Goal: Task Accomplishment & Management: Use online tool/utility

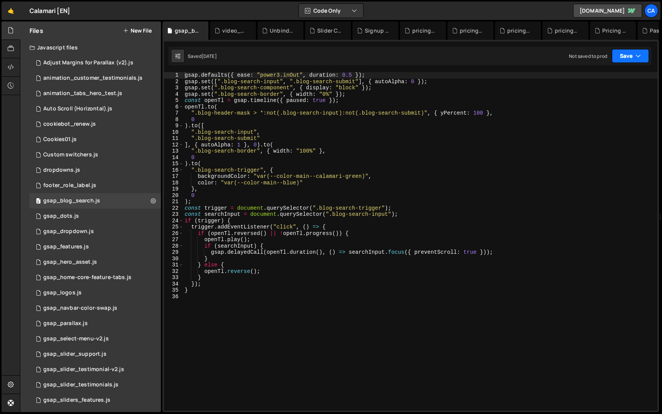
click at [625, 56] on button "Save" at bounding box center [629, 56] width 37 height 14
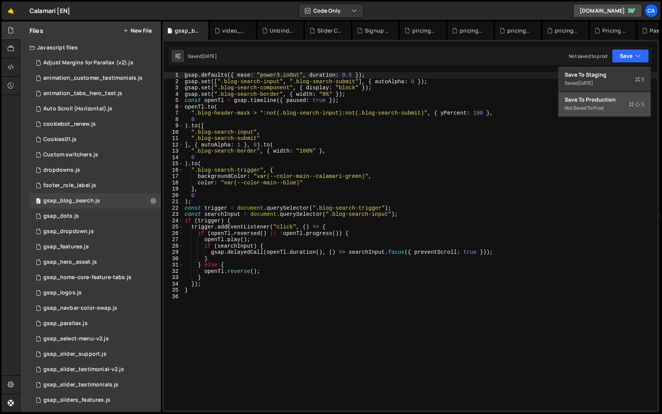
click at [611, 98] on div "Save to Production S" at bounding box center [604, 100] width 80 height 8
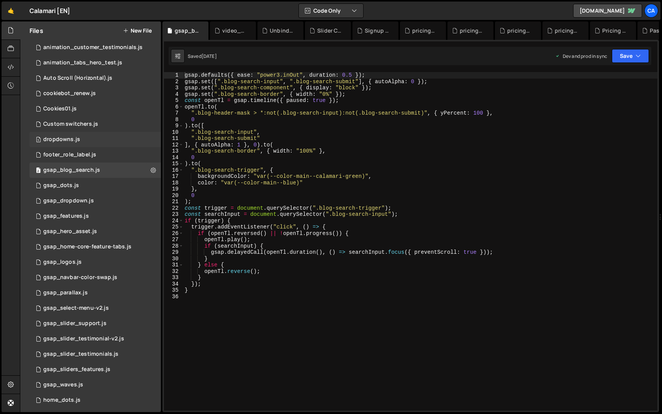
scroll to position [33, 0]
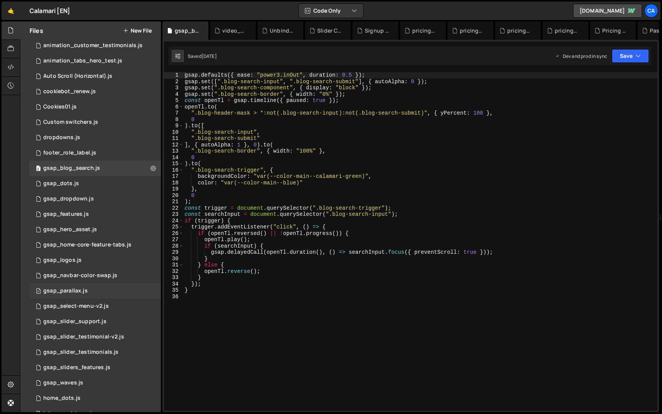
click at [94, 297] on div "11 gsap_parallax.js 0" at bounding box center [94, 290] width 131 height 15
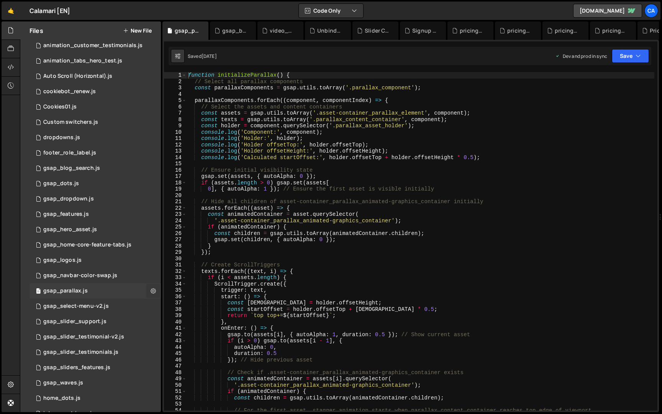
click at [150, 293] on icon at bounding box center [152, 290] width 5 height 7
type input "gsap_parallax"
radio input "true"
checkbox input "true"
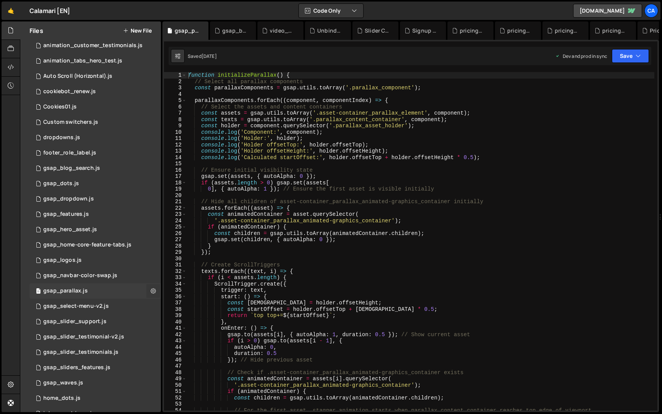
checkbox input "true"
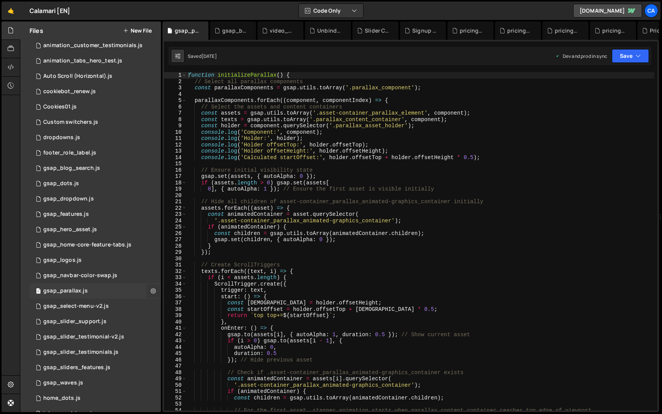
checkbox input "true"
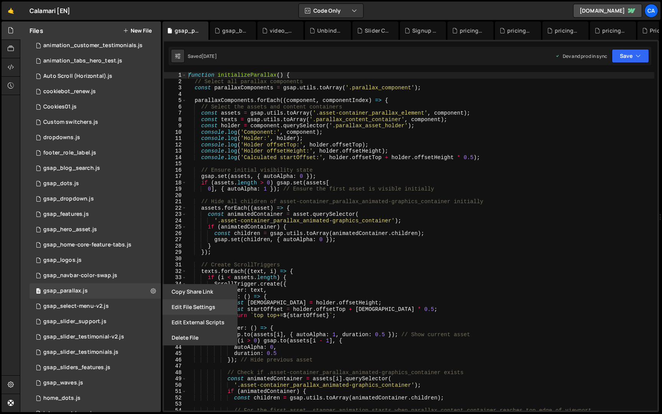
click at [174, 301] on button "Edit File Settings" at bounding box center [199, 306] width 75 height 15
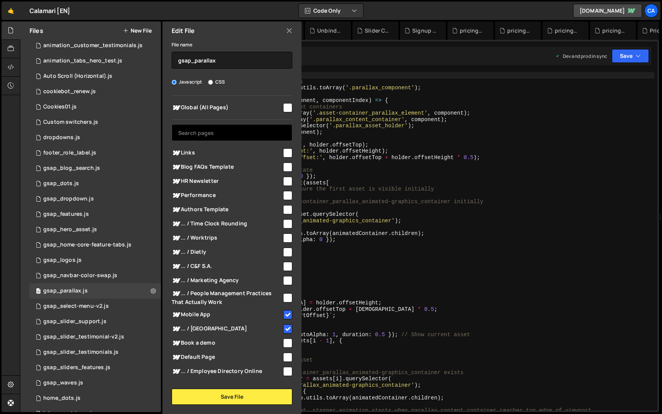
click at [225, 129] on input "text" at bounding box center [232, 132] width 121 height 17
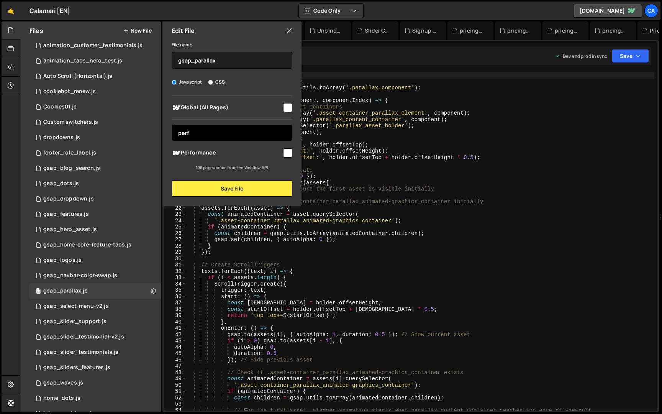
type input "perf"
click at [285, 148] on input "checkbox" at bounding box center [287, 152] width 9 height 9
checkbox input "true"
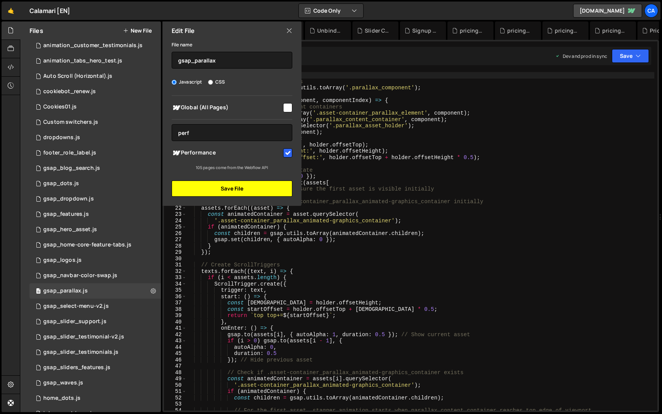
click at [272, 186] on button "Save File" at bounding box center [232, 188] width 121 height 16
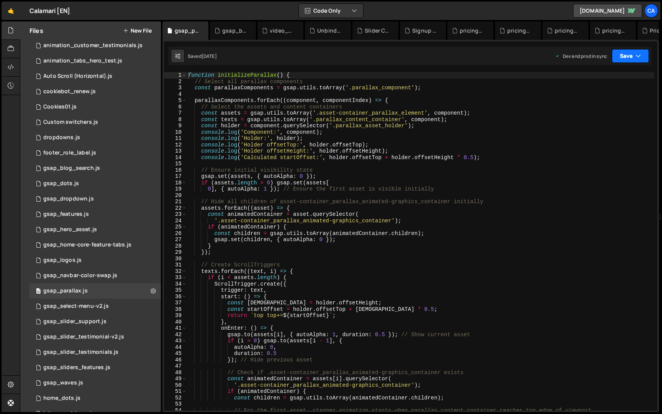
click at [636, 59] on icon "button" at bounding box center [637, 56] width 5 height 8
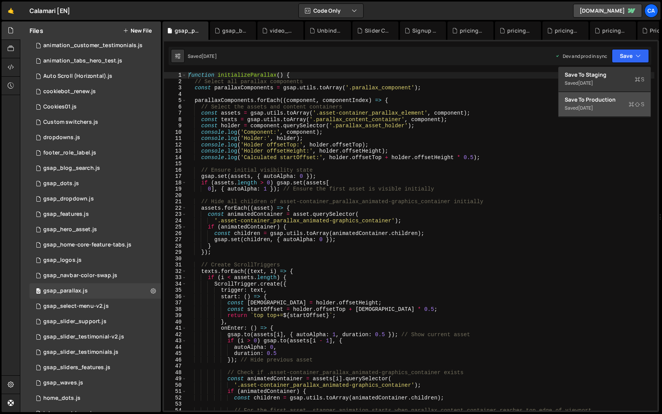
click at [608, 102] on div "Save to Production S" at bounding box center [604, 100] width 80 height 8
